Goal: Task Accomplishment & Management: Manage account settings

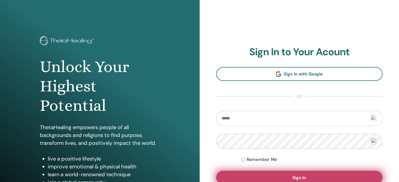
type input "**********"
click at [302, 173] on button "Sign In" at bounding box center [299, 178] width 167 height 14
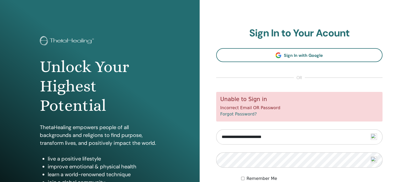
scroll to position [69, 0]
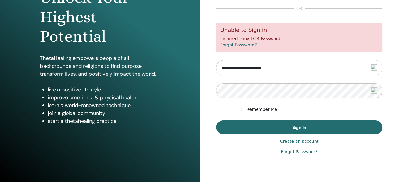
click at [378, 104] on form "**********" at bounding box center [299, 78] width 167 height 111
click at [299, 153] on link "Forgot Password?" at bounding box center [299, 152] width 36 height 6
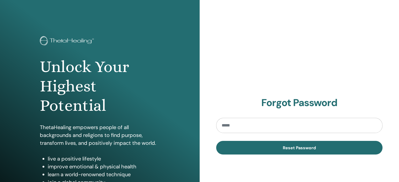
type input "**********"
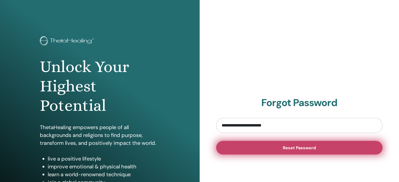
click at [305, 149] on span "Reset Password" at bounding box center [299, 148] width 33 height 6
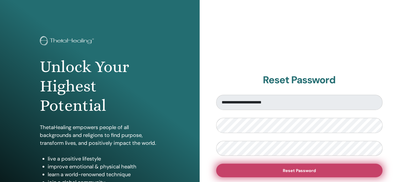
click at [297, 171] on span "Reset Password" at bounding box center [299, 171] width 33 height 6
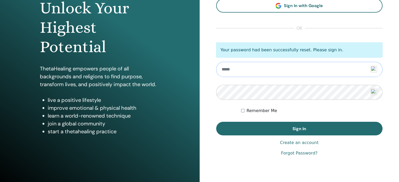
scroll to position [69, 0]
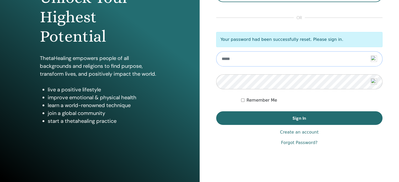
type input "**********"
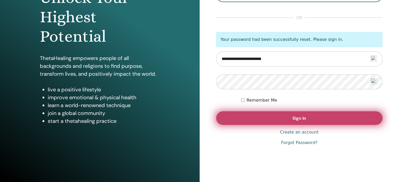
click at [304, 118] on span "Sign In" at bounding box center [300, 119] width 14 height 6
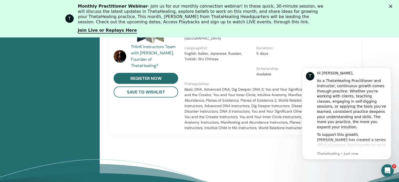
scroll to position [329, 0]
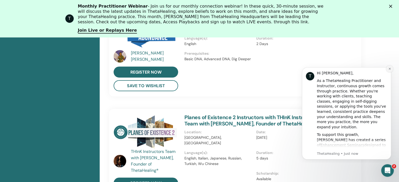
click at [389, 69] on icon "Dismiss notification" at bounding box center [389, 68] width 3 height 3
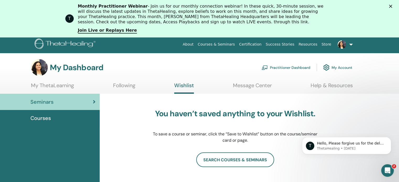
scroll to position [120, 0]
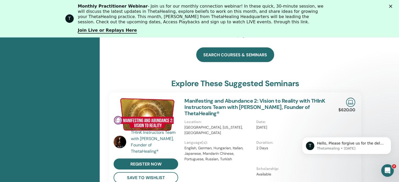
click at [236, 55] on link "search courses & seminars" at bounding box center [235, 55] width 78 height 15
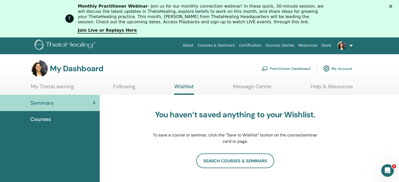
click at [326, 44] on link "Store" at bounding box center [327, 46] width 14 height 10
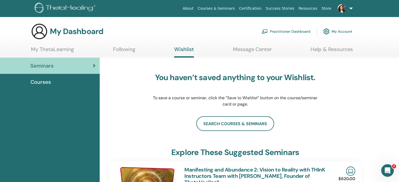
click at [286, 31] on link "Practitioner Dashboard" at bounding box center [286, 32] width 49 height 12
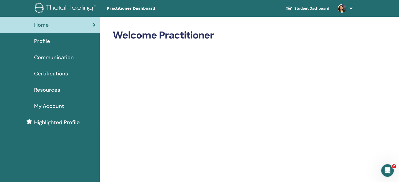
click at [305, 7] on link "Student Dashboard" at bounding box center [308, 9] width 52 height 10
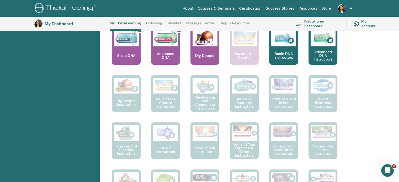
scroll to position [119, 0]
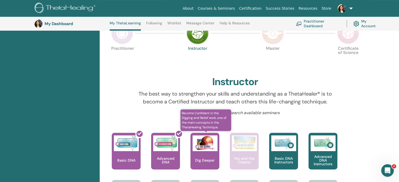
click at [204, 150] on img at bounding box center [205, 144] width 25 height 16
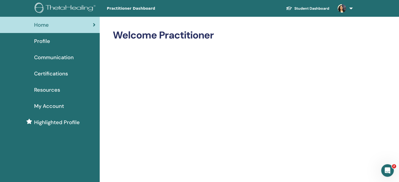
click at [53, 93] on span "Resources" at bounding box center [47, 90] width 26 height 8
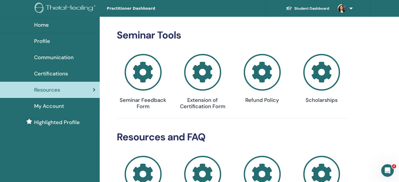
scroll to position [105, 0]
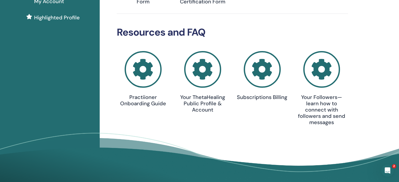
click at [321, 78] on icon at bounding box center [321, 69] width 37 height 37
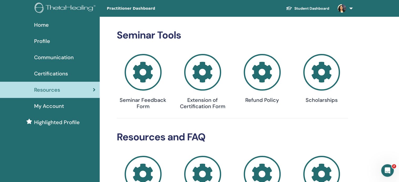
click at [54, 72] on span "Certifications" at bounding box center [51, 74] width 34 height 8
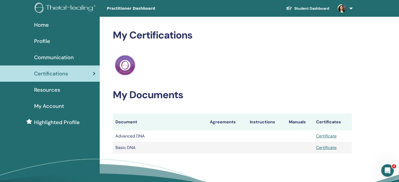
click at [48, 91] on span "Resources" at bounding box center [47, 90] width 26 height 8
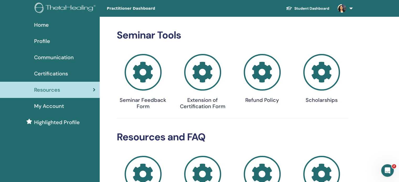
click at [53, 122] on span "Highlighted Profile" at bounding box center [57, 123] width 46 height 8
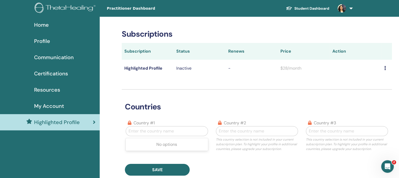
click at [161, 133] on div at bounding box center [167, 131] width 76 height 7
click at [50, 106] on span "My Account" at bounding box center [49, 106] width 30 height 8
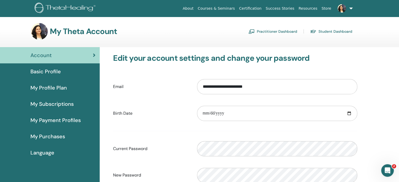
click at [52, 104] on span "My Subscriptions" at bounding box center [51, 104] width 43 height 8
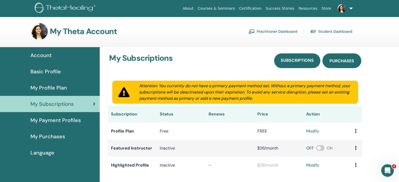
click at [340, 62] on span "Purchases" at bounding box center [342, 61] width 25 height 6
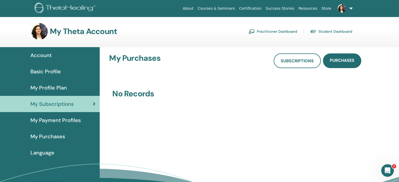
click at [47, 137] on span "My Purchases" at bounding box center [47, 137] width 35 height 8
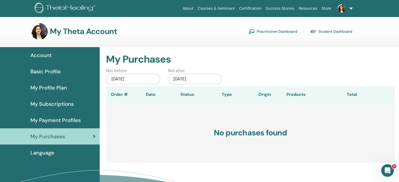
click at [325, 7] on link "Store" at bounding box center [327, 9] width 14 height 10
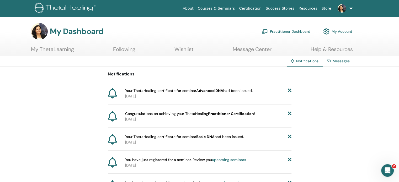
click at [343, 9] on img at bounding box center [342, 8] width 8 height 8
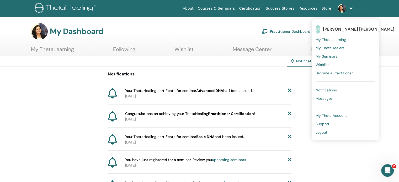
click at [343, 9] on img at bounding box center [342, 8] width 8 height 8
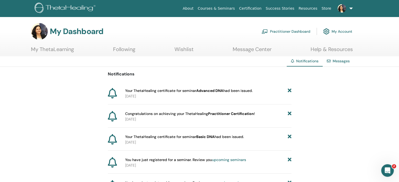
click at [343, 9] on img at bounding box center [342, 8] width 8 height 8
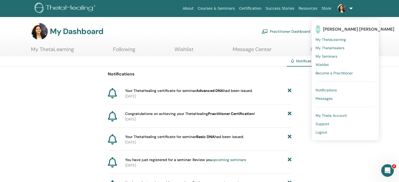
click at [338, 115] on span "My Theta Account" at bounding box center [331, 115] width 31 height 5
click at [338, 115] on div "Notifications Your ThetaHealing certificate for seminar Advanced DNA had been i…" at bounding box center [199, 143] width 399 height 153
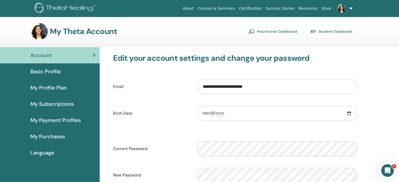
click at [274, 32] on link "Practitioner Dashboard" at bounding box center [273, 31] width 49 height 8
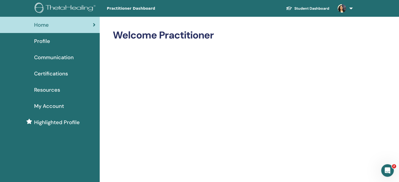
click at [351, 9] on link at bounding box center [345, 8] width 22 height 17
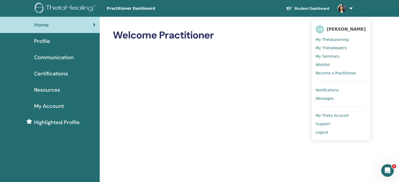
click at [346, 76] on span "Become a Practitioner" at bounding box center [336, 73] width 41 height 5
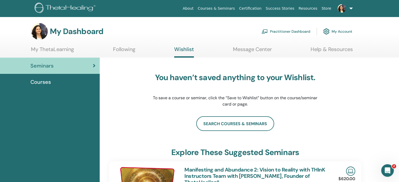
click at [258, 50] on link "Message Center" at bounding box center [252, 51] width 39 height 10
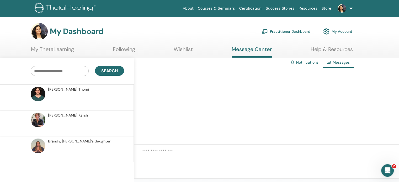
click at [182, 52] on link "Wishlist" at bounding box center [183, 51] width 19 height 10
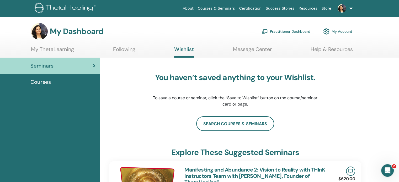
click at [328, 49] on link "Help & Resources" at bounding box center [332, 51] width 42 height 10
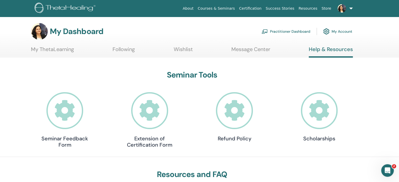
click at [71, 117] on icon at bounding box center [64, 110] width 37 height 37
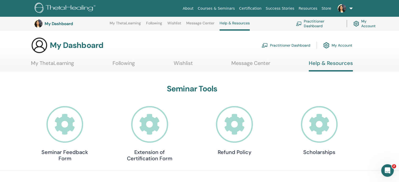
scroll to position [119, 0]
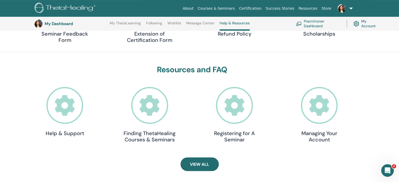
click at [150, 115] on icon at bounding box center [149, 105] width 37 height 37
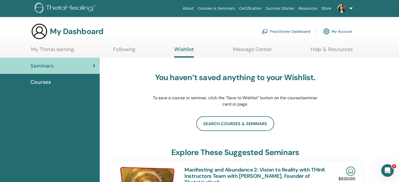
click at [127, 49] on link "Following" at bounding box center [124, 51] width 22 height 10
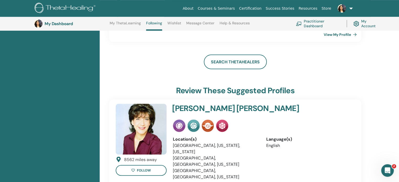
scroll to position [119, 0]
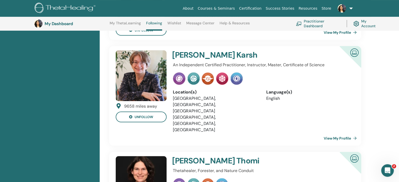
click at [154, 82] on img at bounding box center [141, 75] width 51 height 51
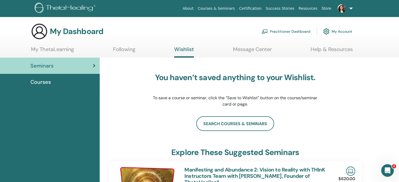
click at [55, 50] on link "My ThetaLearning" at bounding box center [52, 51] width 43 height 10
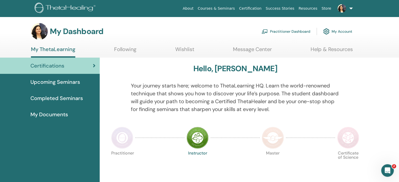
click at [40, 35] on img at bounding box center [39, 31] width 17 height 17
click at [61, 99] on span "Completed Seminars" at bounding box center [56, 98] width 52 height 8
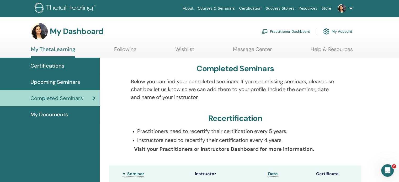
click at [51, 113] on span "My Documents" at bounding box center [49, 115] width 38 height 8
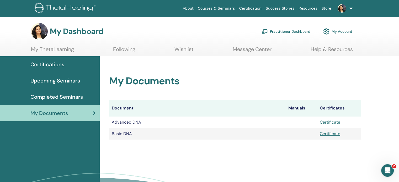
click at [328, 9] on link "Store" at bounding box center [327, 9] width 14 height 10
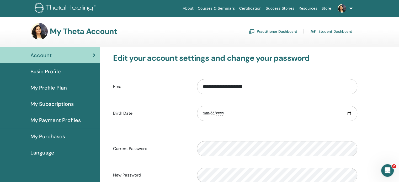
click at [60, 121] on span "My Payment Profiles" at bounding box center [55, 121] width 50 height 8
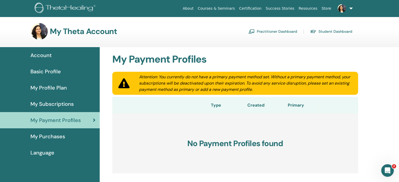
click at [56, 136] on span "My Purchases" at bounding box center [47, 137] width 35 height 8
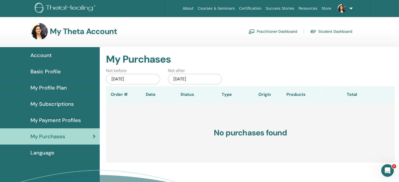
click at [45, 148] on link "Language" at bounding box center [50, 153] width 100 height 16
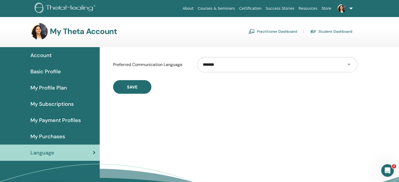
click at [53, 106] on span "My Subscriptions" at bounding box center [51, 104] width 43 height 8
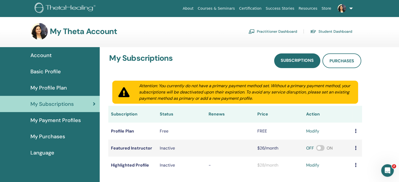
click at [316, 132] on link "modify" at bounding box center [312, 131] width 13 height 6
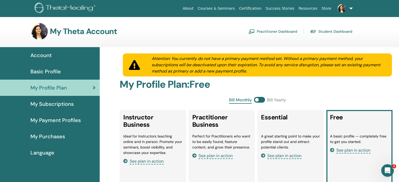
click at [61, 120] on span "My Payment Profiles" at bounding box center [55, 121] width 50 height 8
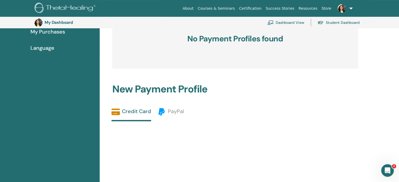
scroll to position [221, 0]
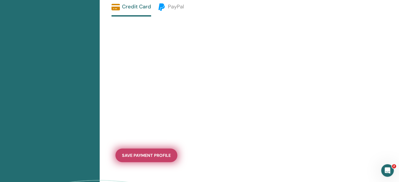
click at [151, 155] on span "save payment profile" at bounding box center [146, 156] width 49 height 6
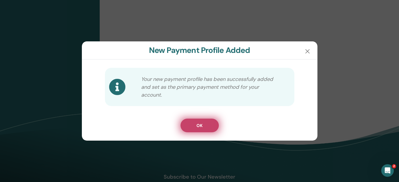
click at [199, 127] on span "OK" at bounding box center [200, 126] width 6 height 6
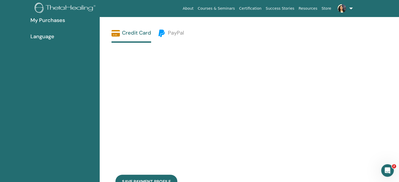
scroll to position [0, 0]
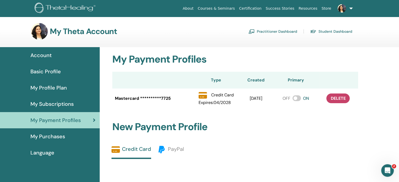
click at [312, 8] on link "Resources" at bounding box center [308, 9] width 23 height 10
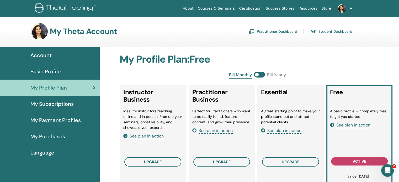
click at [342, 9] on img at bounding box center [342, 8] width 8 height 8
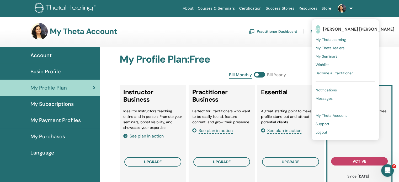
click at [342, 9] on img at bounding box center [342, 8] width 8 height 8
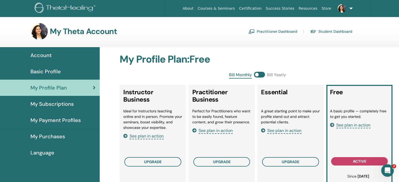
click at [342, 9] on img at bounding box center [342, 8] width 8 height 8
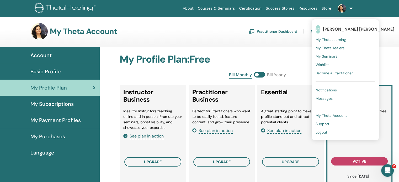
click at [334, 75] on span "Become a Practitioner" at bounding box center [334, 73] width 37 height 5
